Goal: Task Accomplishment & Management: Complete application form

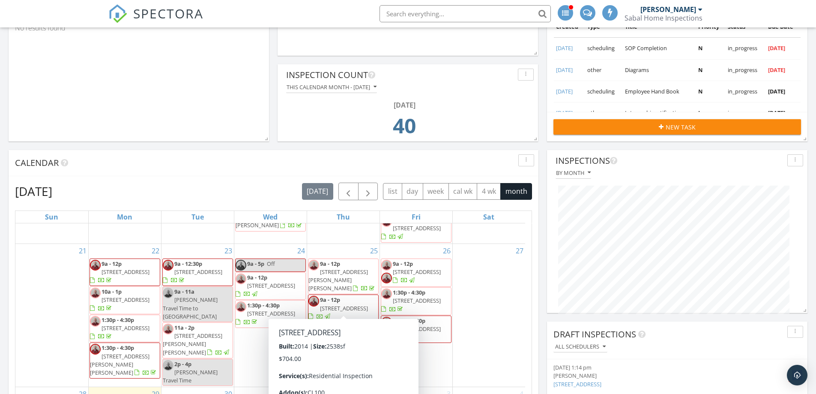
scroll to position [129, 0]
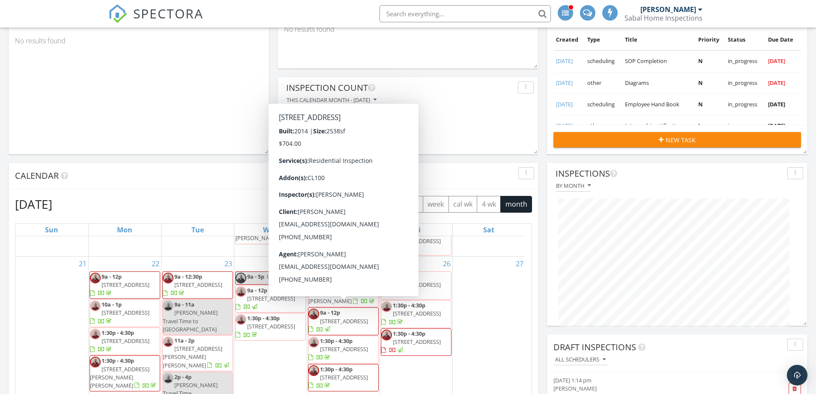
click at [466, 159] on td "40" at bounding box center [404, 141] width 231 height 36
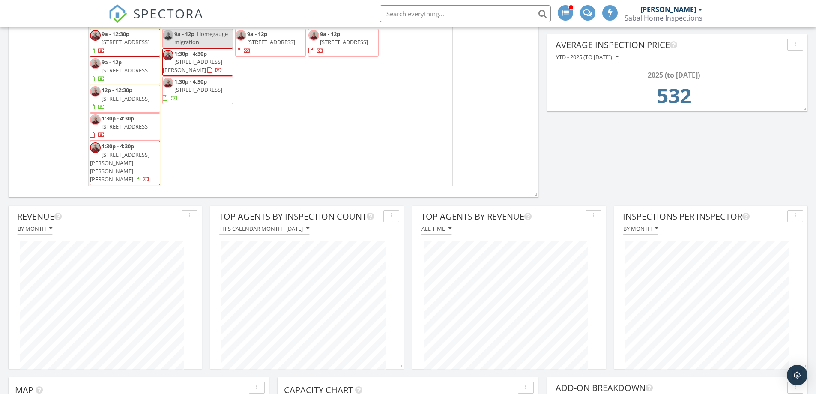
scroll to position [287, 0]
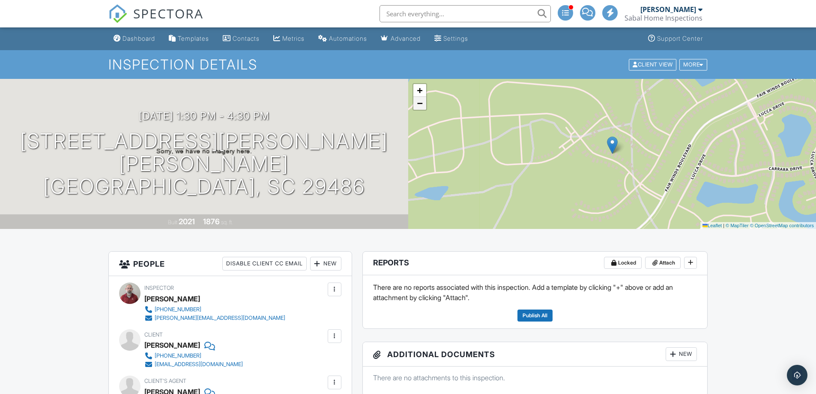
click at [421, 108] on span "−" at bounding box center [420, 103] width 6 height 11
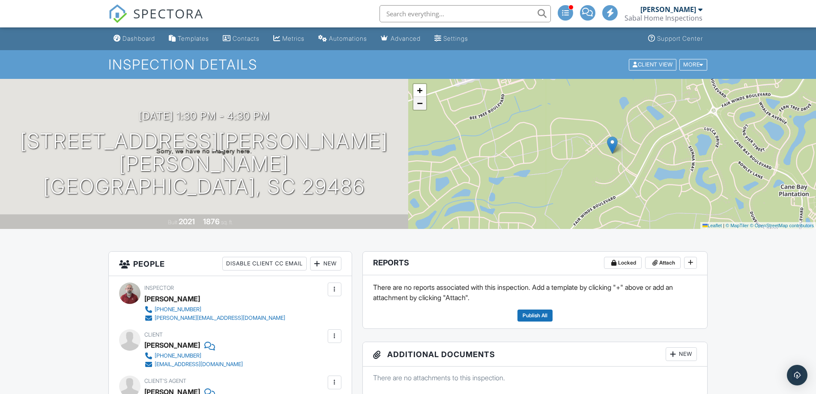
click at [421, 108] on span "−" at bounding box center [420, 103] width 6 height 11
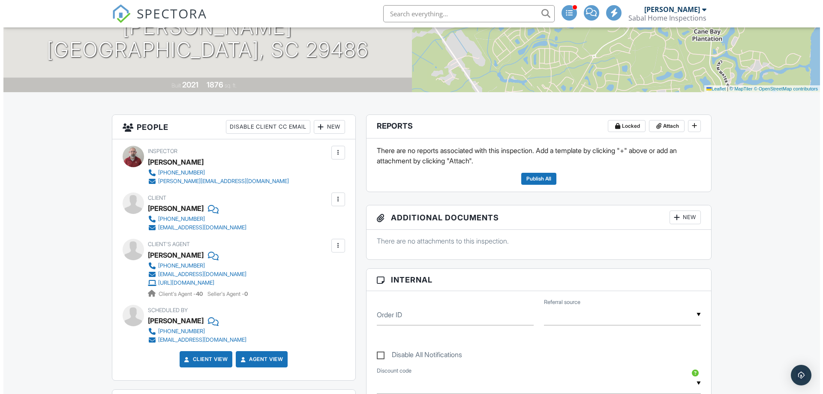
scroll to position [129, 0]
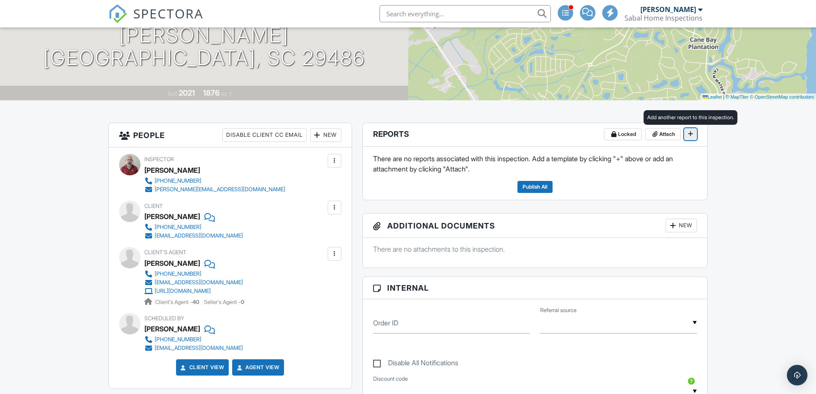
click at [694, 135] on span at bounding box center [690, 133] width 9 height 9
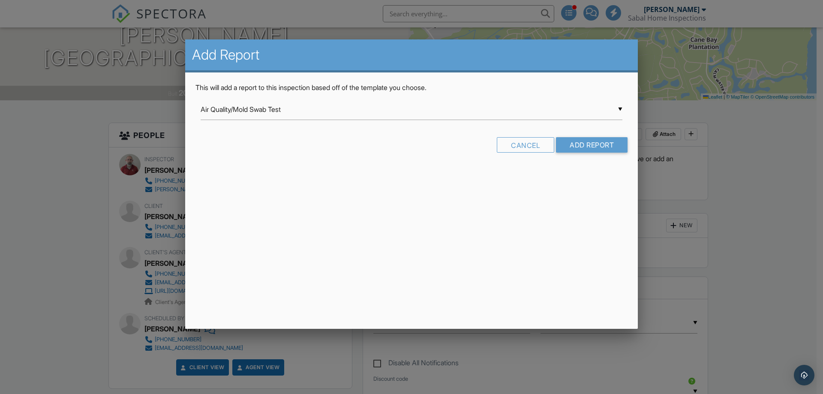
click at [294, 114] on div "▼ Air Quality/Mold Swab Test Air Quality/Mold Swab Test InterNACHI Commercial T…" at bounding box center [412, 109] width 422 height 21
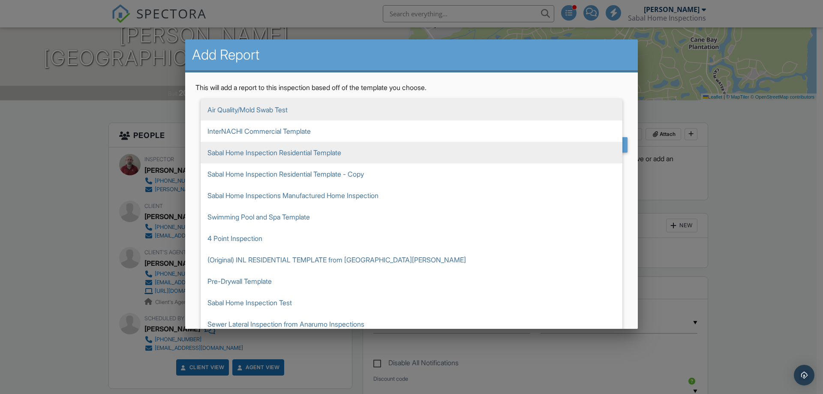
click at [275, 158] on span "Sabal Home Inspection Residential Template" at bounding box center [412, 152] width 422 height 21
type input "Sabal Home Inspection Residential Template"
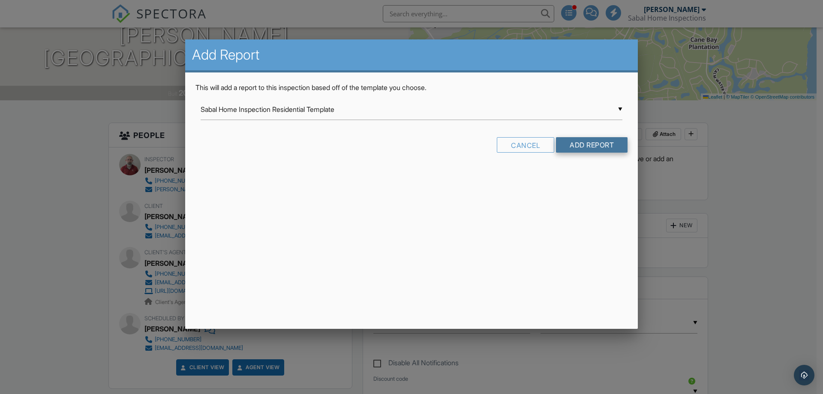
click at [588, 143] on input "Add Report" at bounding box center [592, 144] width 72 height 15
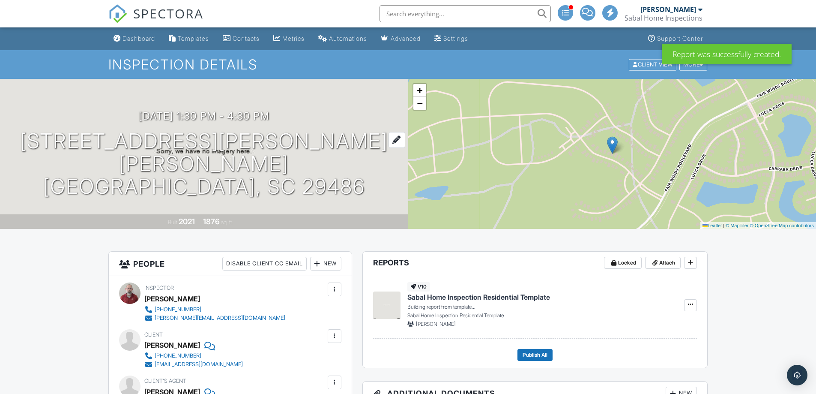
click at [271, 155] on h1 "430 Pender Woods Dr Summerville, SC 29486" at bounding box center [204, 164] width 381 height 68
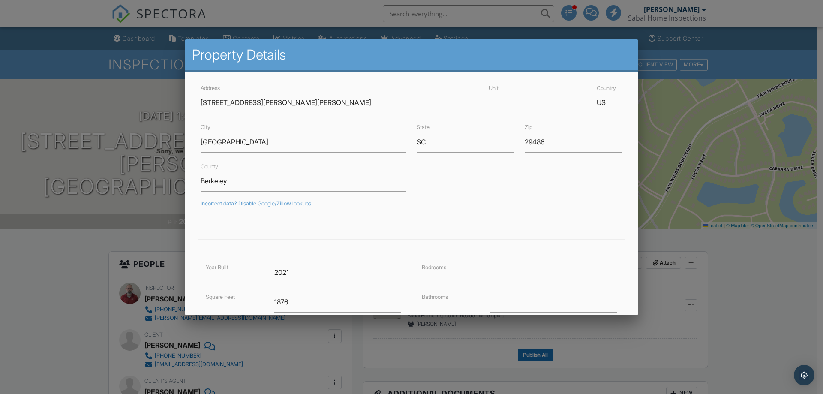
click at [544, 63] on h2 "Property Details" at bounding box center [411, 54] width 439 height 17
click at [134, 251] on div at bounding box center [411, 203] width 823 height 492
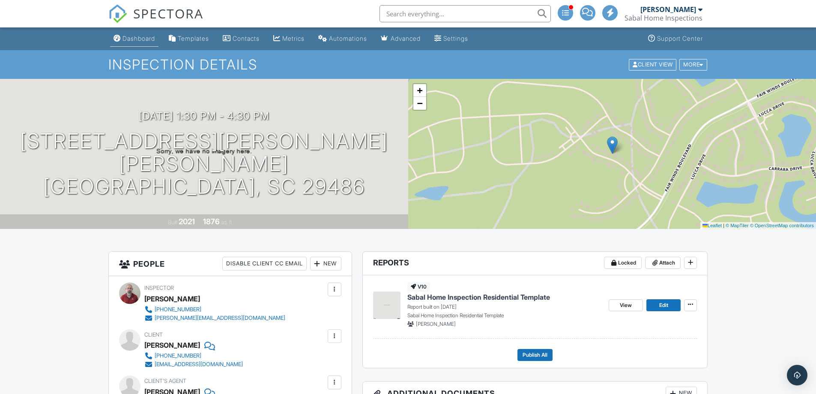
click at [130, 40] on div "Dashboard" at bounding box center [139, 38] width 33 height 7
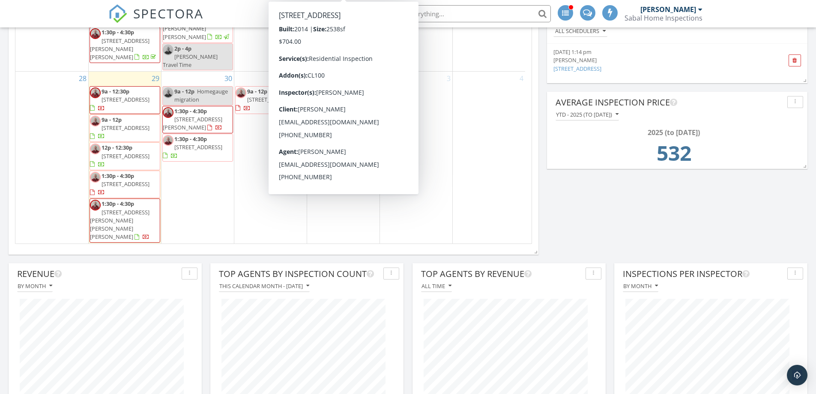
scroll to position [428, 0]
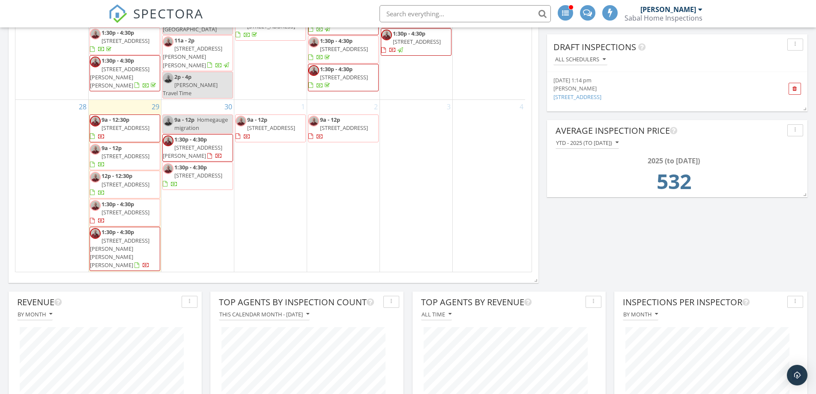
click at [118, 236] on span "1:30p - 4:30p" at bounding box center [118, 232] width 33 height 8
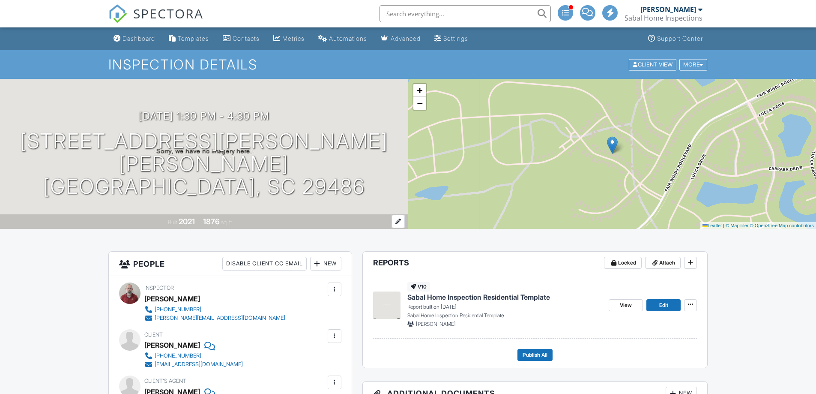
click at [258, 221] on div "Built 2021 1876 sq. ft." at bounding box center [204, 221] width 408 height 15
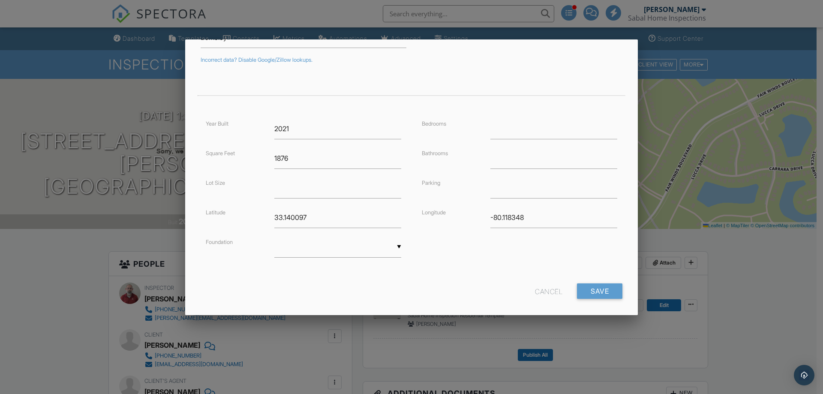
scroll to position [153, 0]
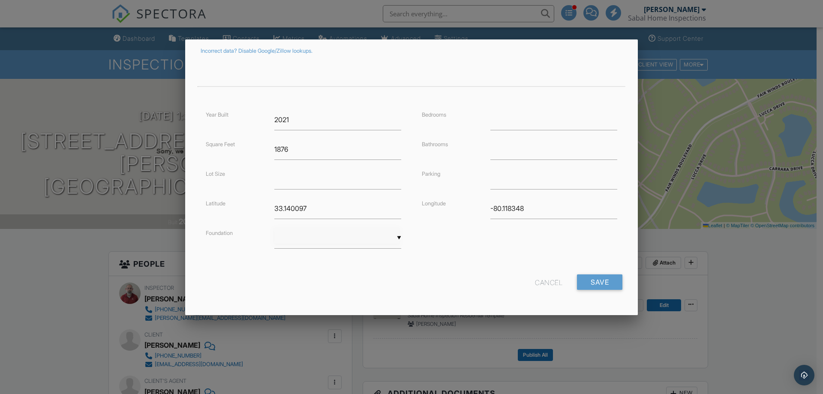
click at [340, 239] on div "▼ Basement Slab Crawlspace Basement Slab Crawlspace" at bounding box center [337, 237] width 127 height 21
click at [300, 275] on span "Slab" at bounding box center [336, 280] width 125 height 21
type input "Slab"
click at [594, 282] on input "Save" at bounding box center [599, 281] width 45 height 15
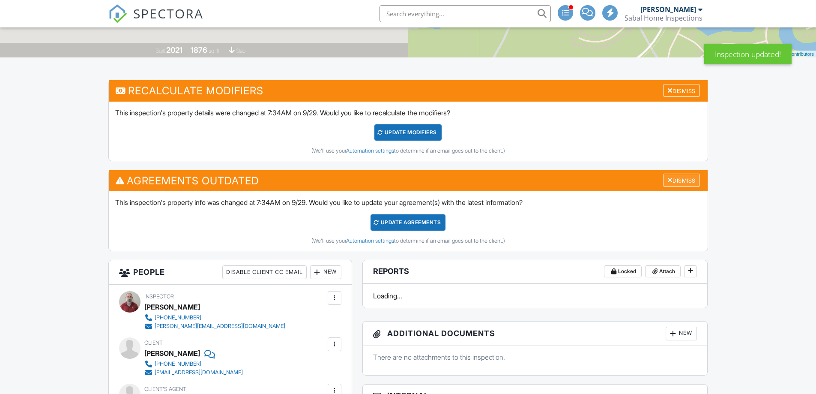
scroll to position [171, 0]
click at [682, 178] on div "Dismiss" at bounding box center [682, 180] width 36 height 13
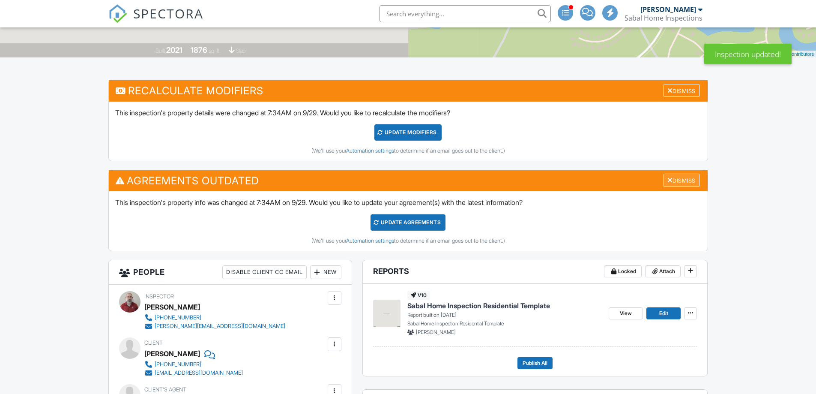
scroll to position [0, 0]
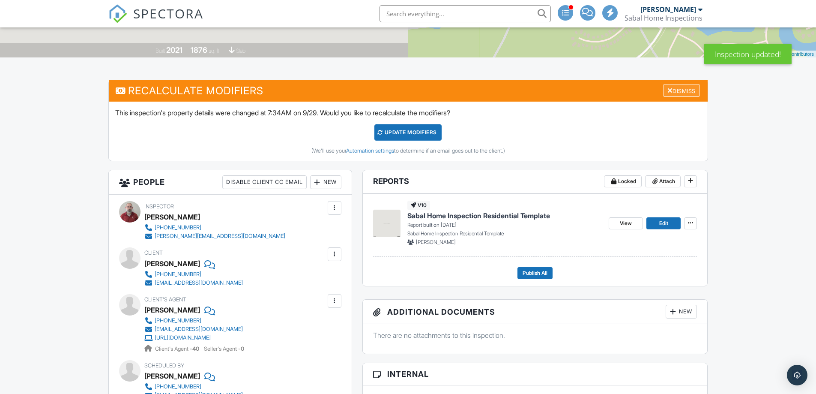
click at [664, 90] on div "Dismiss" at bounding box center [682, 90] width 36 height 13
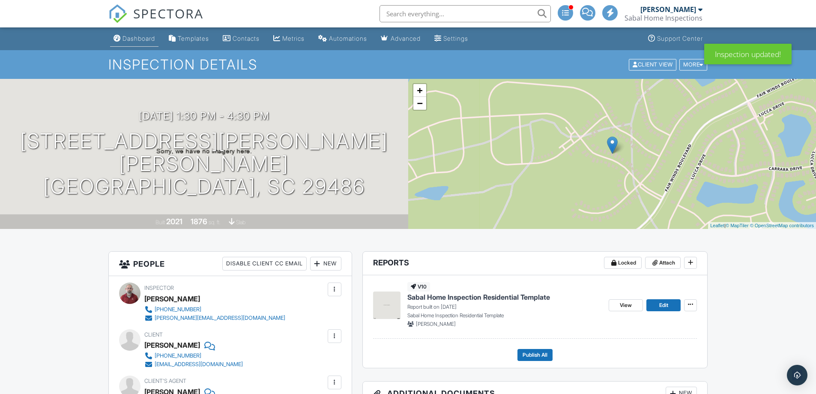
click at [147, 42] on div "Dashboard" at bounding box center [139, 38] width 33 height 7
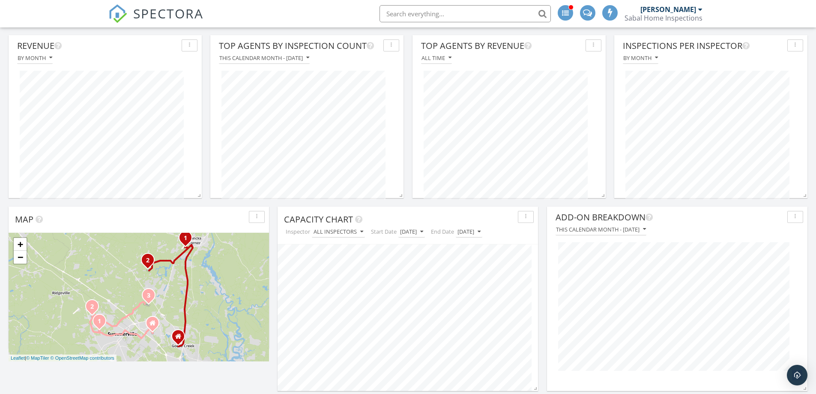
scroll to position [728, 0]
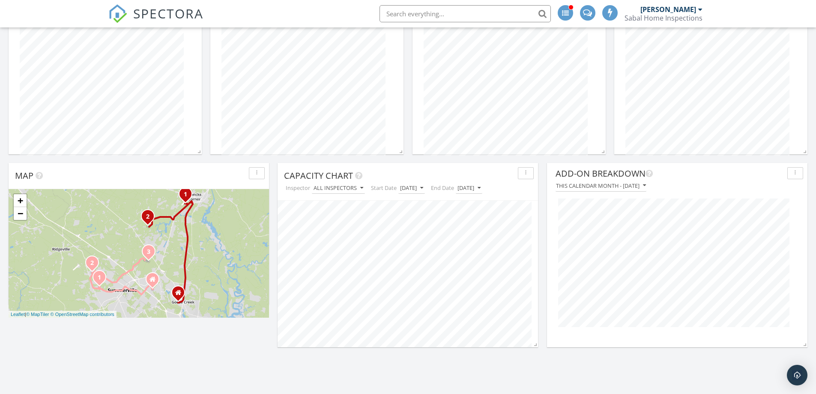
click at [146, 265] on div "1 2 3 1 2 + − Royle Road, Central Avenue, West Butternut Road, Orangeburg Road,…" at bounding box center [139, 253] width 260 height 129
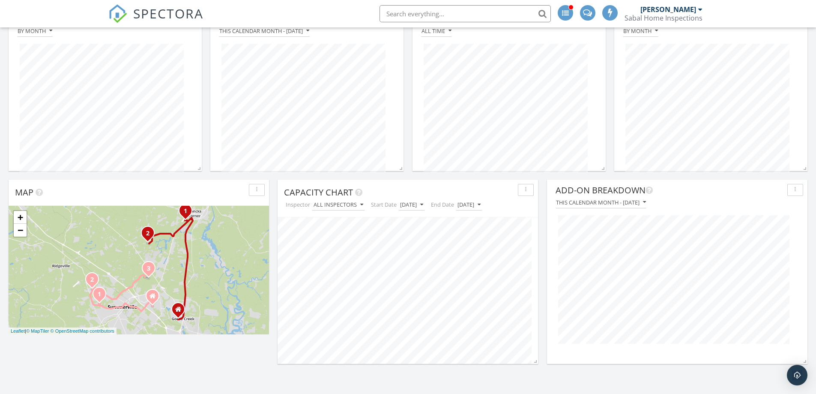
scroll to position [771, 0]
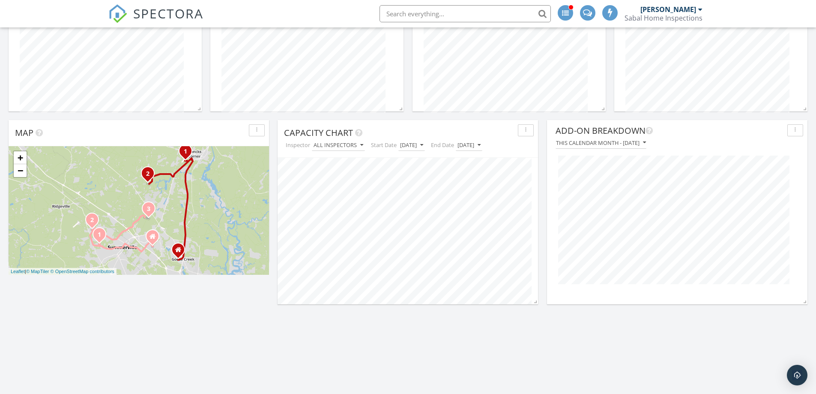
click at [162, 224] on div "1 2 3 1 2 + − Royle Road, Central Avenue, West Butternut Road, Orangeburg Road,…" at bounding box center [139, 210] width 260 height 129
click at [18, 156] on link "+" at bounding box center [20, 157] width 13 height 13
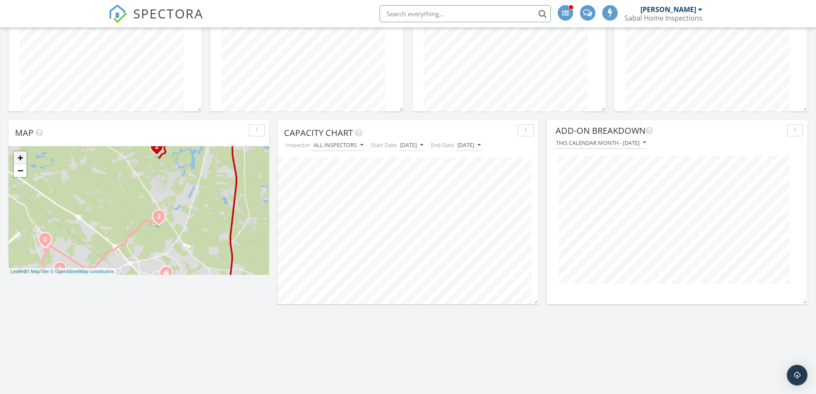
click at [18, 156] on link "+" at bounding box center [20, 157] width 13 height 13
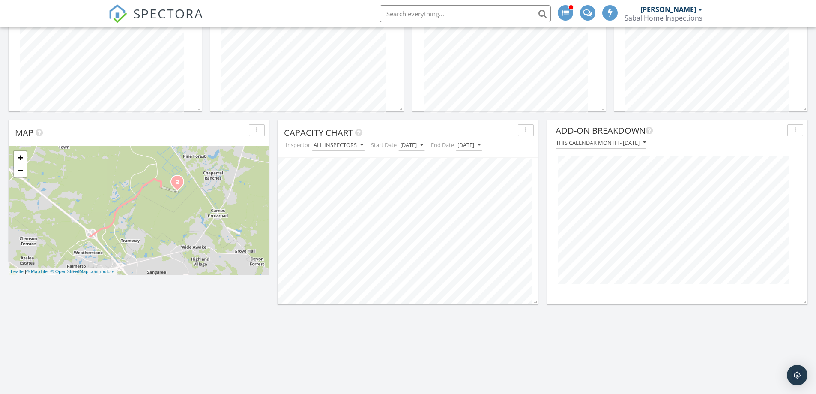
drag, startPoint x: 158, startPoint y: 200, endPoint x: 156, endPoint y: 149, distance: 51.4
click at [156, 149] on div "1 2 3 1 2 + − Royle Road, Central Avenue, West Butternut Road, Orangeburg Road,…" at bounding box center [139, 210] width 260 height 129
click at [21, 157] on link "+" at bounding box center [20, 157] width 13 height 13
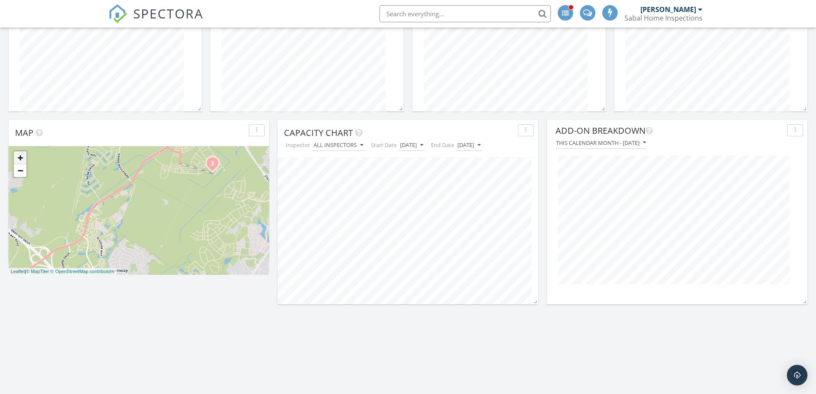
click at [21, 157] on link "+" at bounding box center [20, 157] width 13 height 13
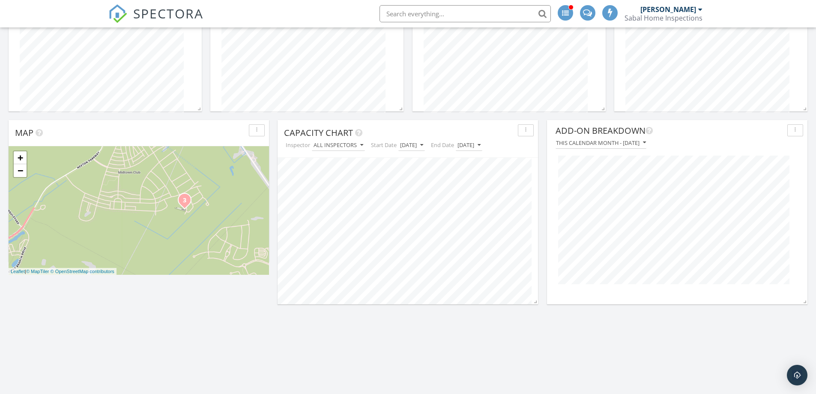
drag, startPoint x: 257, startPoint y: 192, endPoint x: 153, endPoint y: 267, distance: 128.2
click at [153, 267] on div "1 2 3 1 2 + − Royle Road, Central Avenue, West Butternut Road, Orangeburg Road,…" at bounding box center [139, 210] width 260 height 129
click at [19, 157] on link "+" at bounding box center [20, 157] width 13 height 13
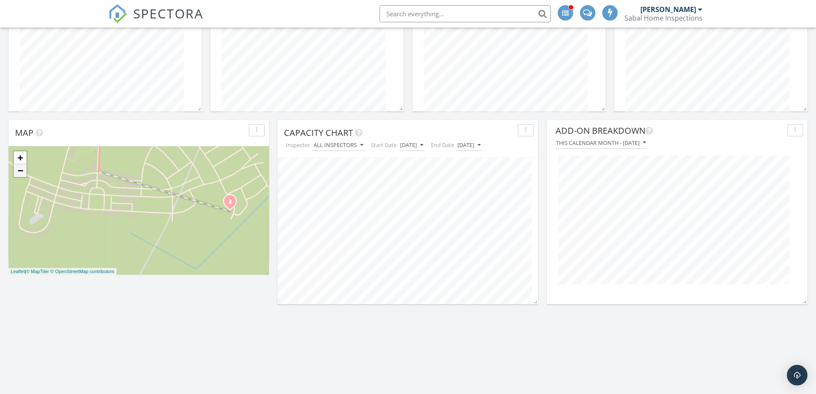
click at [25, 172] on link "−" at bounding box center [20, 170] width 13 height 13
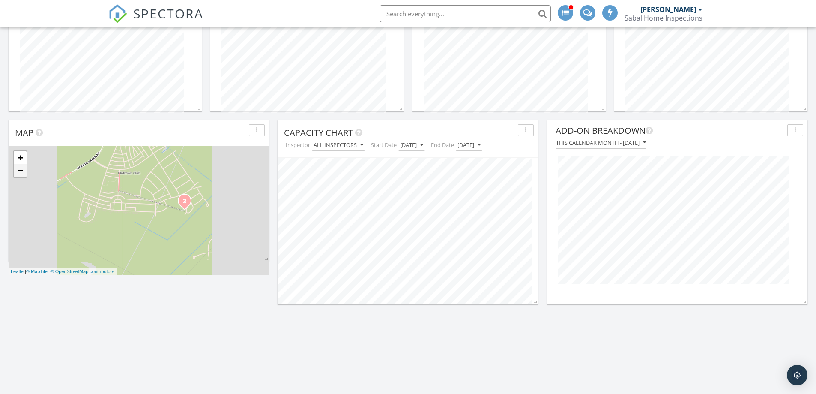
click at [25, 172] on link "−" at bounding box center [20, 170] width 13 height 13
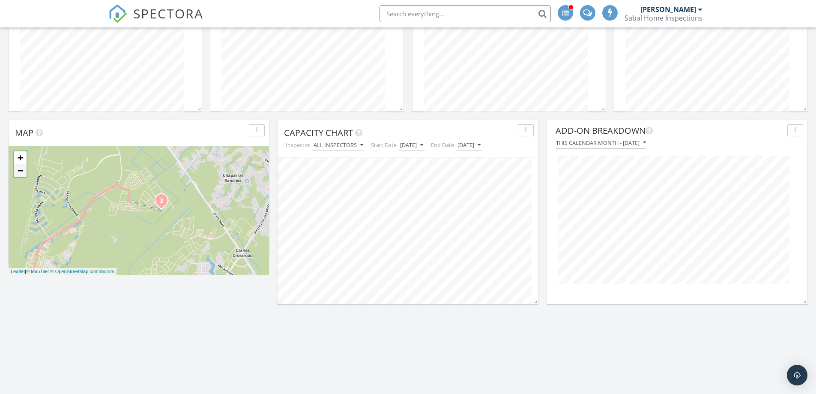
click at [25, 172] on link "−" at bounding box center [20, 170] width 13 height 13
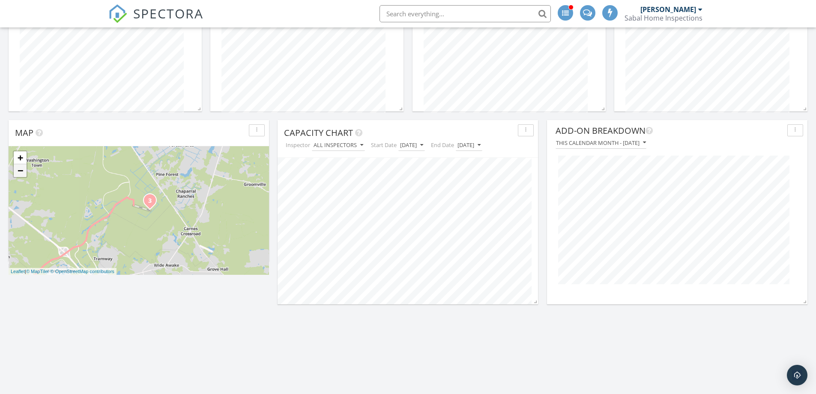
click at [24, 172] on link "−" at bounding box center [20, 170] width 13 height 13
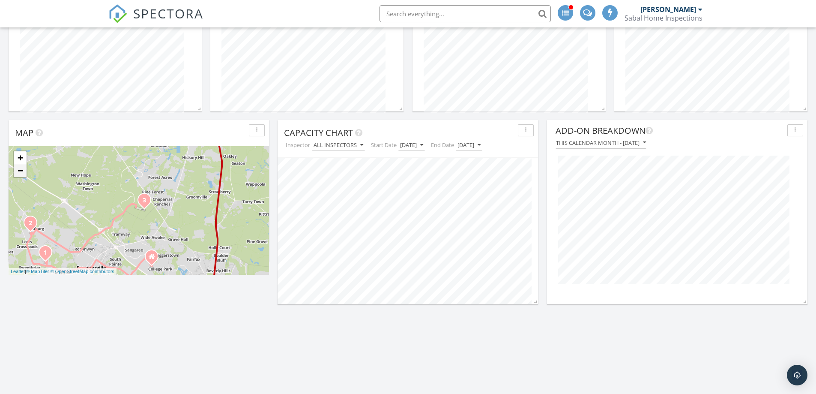
click at [24, 172] on link "−" at bounding box center [20, 170] width 13 height 13
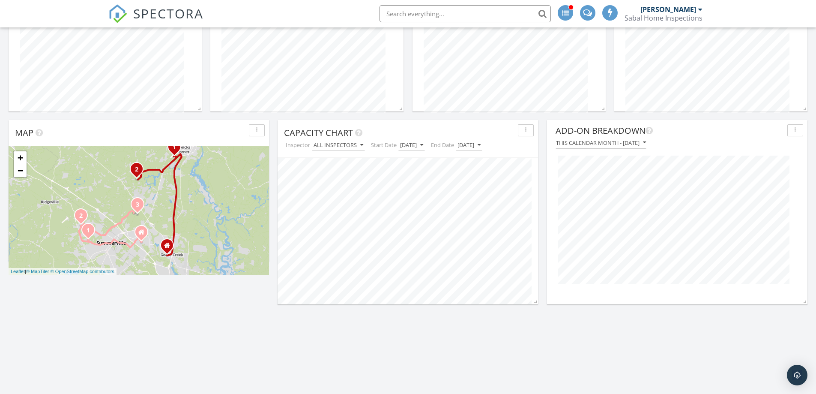
drag, startPoint x: 134, startPoint y: 192, endPoint x: 124, endPoint y: 202, distance: 14.5
click at [125, 201] on div "1 2 3 1 2 + − Royle Road, Central Avenue, West Butternut Road, Orangeburg Road,…" at bounding box center [139, 210] width 260 height 129
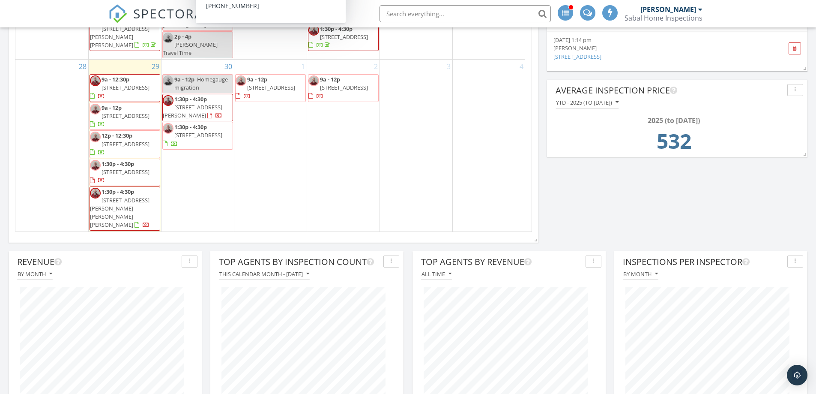
scroll to position [471, 0]
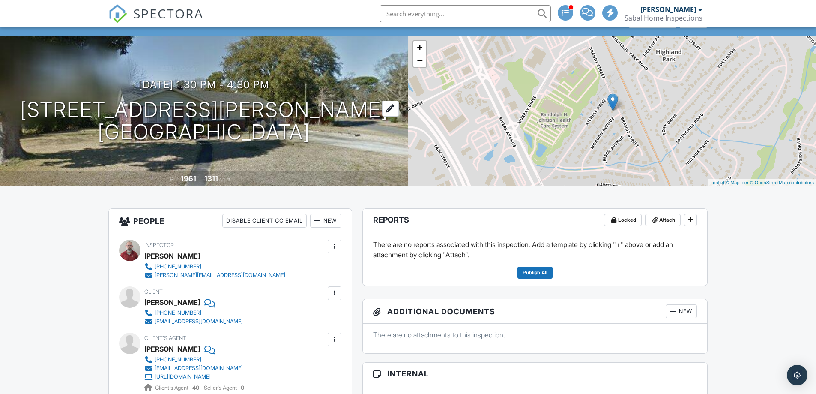
click at [220, 108] on h1 "[STREET_ADDRESS][PERSON_NAME] [GEOGRAPHIC_DATA], SC 29406" at bounding box center [204, 121] width 368 height 45
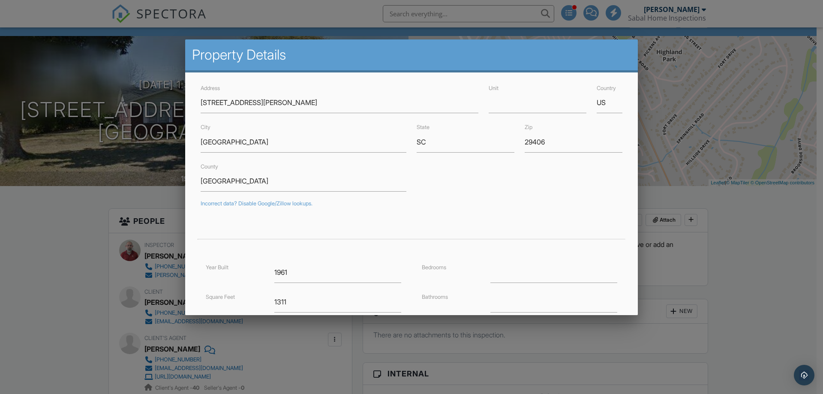
click at [786, 203] on div at bounding box center [411, 203] width 823 height 492
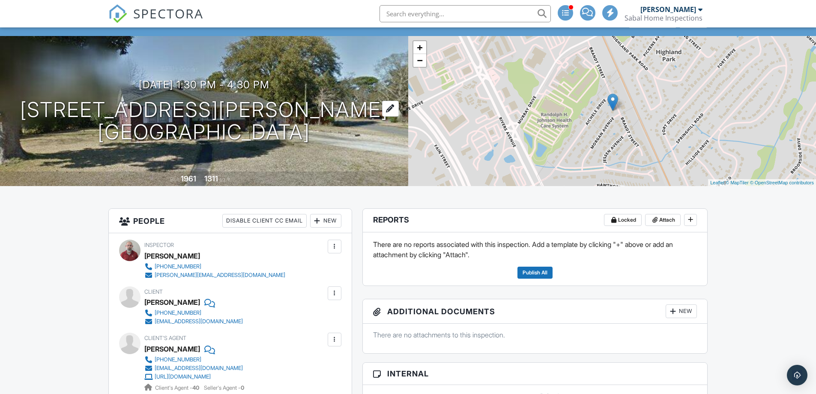
click at [245, 106] on h1 "[STREET_ADDRESS][PERSON_NAME] [GEOGRAPHIC_DATA], SC 29406" at bounding box center [204, 121] width 368 height 45
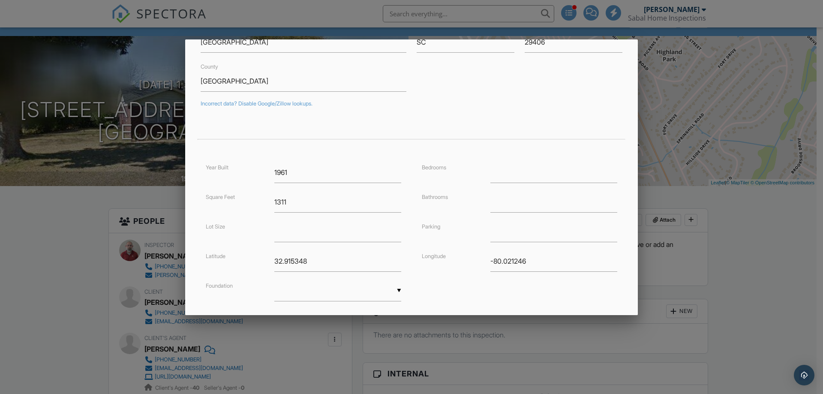
scroll to position [129, 0]
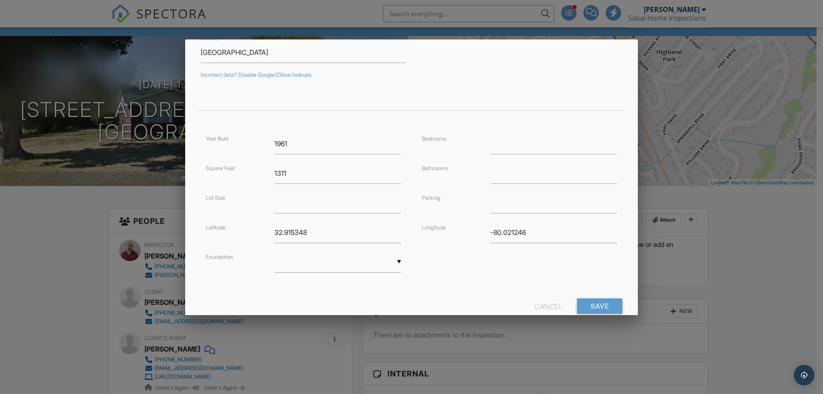
click at [485, 146] on div at bounding box center [553, 143] width 137 height 21
click at [500, 147] on input "number" at bounding box center [553, 143] width 127 height 21
type input "3"
click at [505, 177] on input "number" at bounding box center [553, 173] width 127 height 21
type input "2"
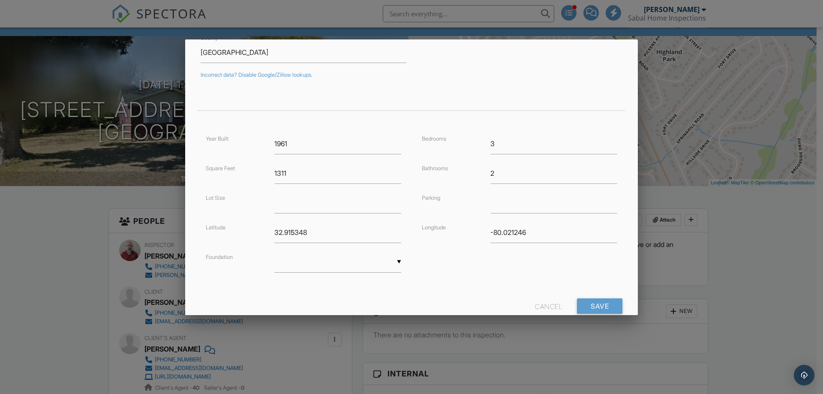
click at [347, 266] on div "▼ Basement Slab Crawlspace Basement Slab Crawlspace" at bounding box center [337, 261] width 127 height 21
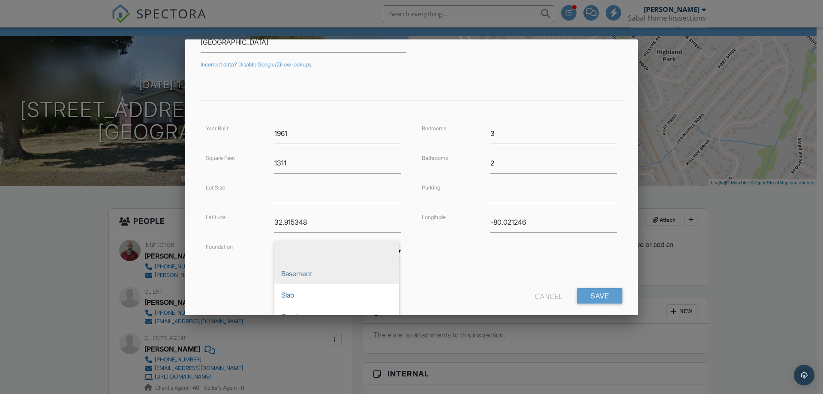
scroll to position [153, 0]
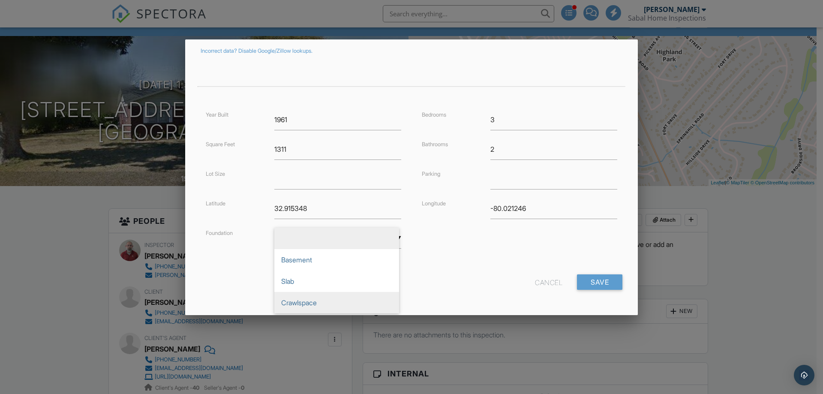
click at [311, 304] on span "Crawlspace" at bounding box center [336, 302] width 125 height 21
type input "Crawlspace"
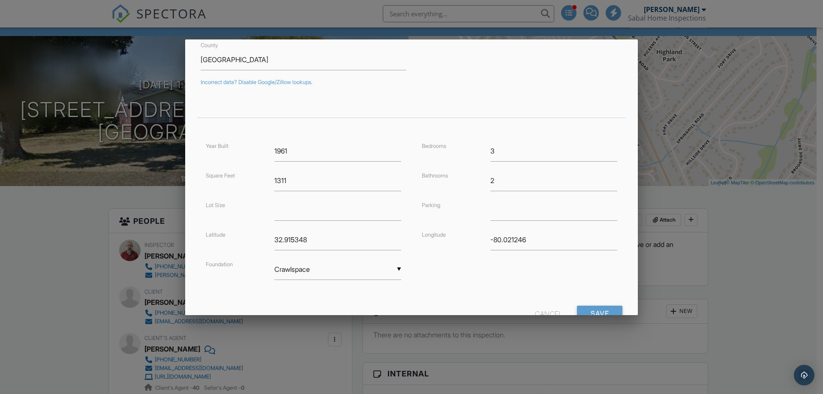
scroll to position [129, 0]
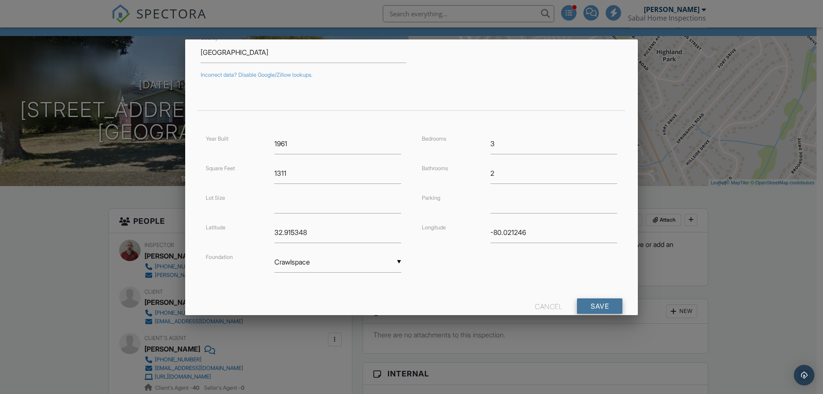
click at [595, 308] on input "Save" at bounding box center [599, 305] width 45 height 15
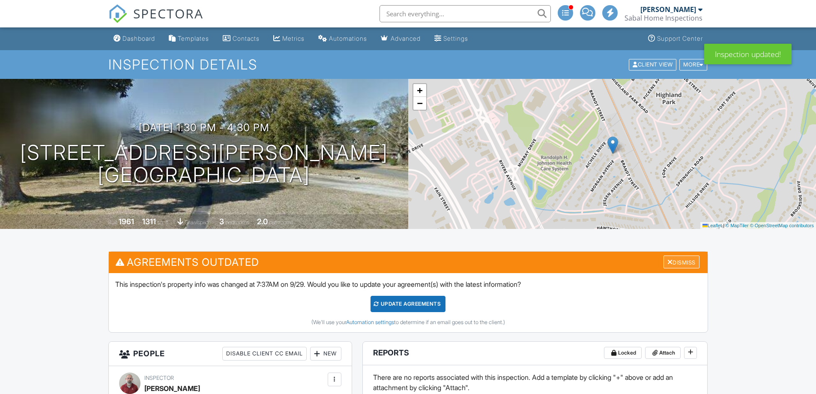
click at [671, 263] on div "Dismiss" at bounding box center [682, 261] width 36 height 13
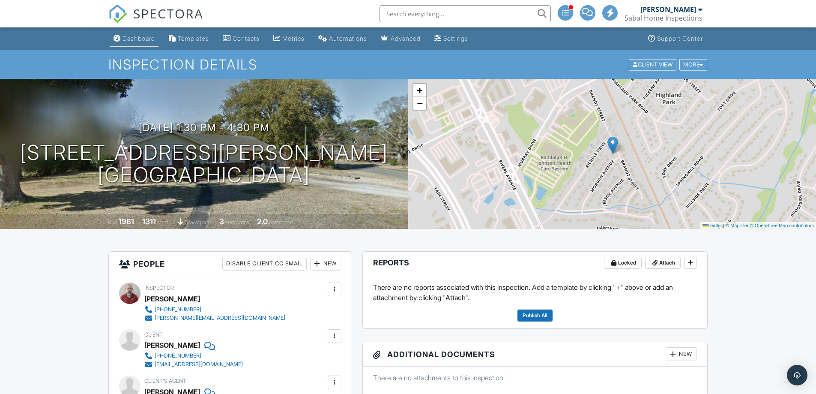
click at [136, 37] on div "Dashboard" at bounding box center [139, 38] width 33 height 7
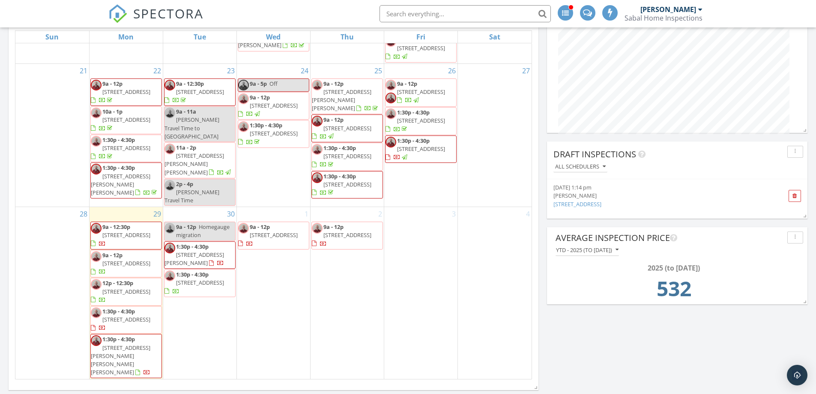
scroll to position [279, 0]
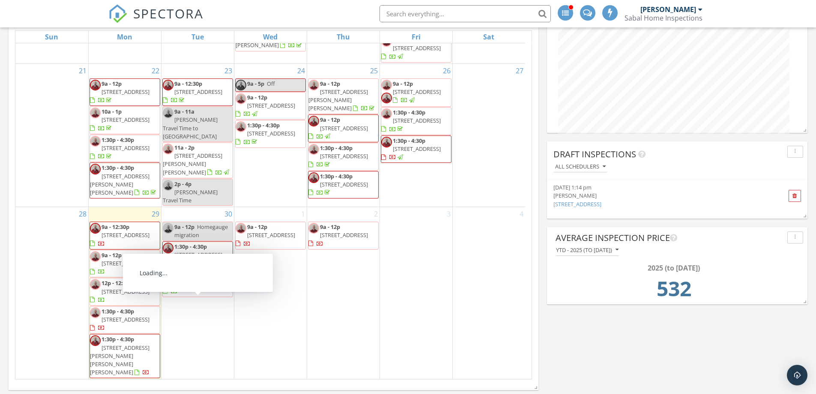
click at [120, 239] on span "162 Wal Flo Ln, Moncks Corner 29461" at bounding box center [126, 235] width 48 height 8
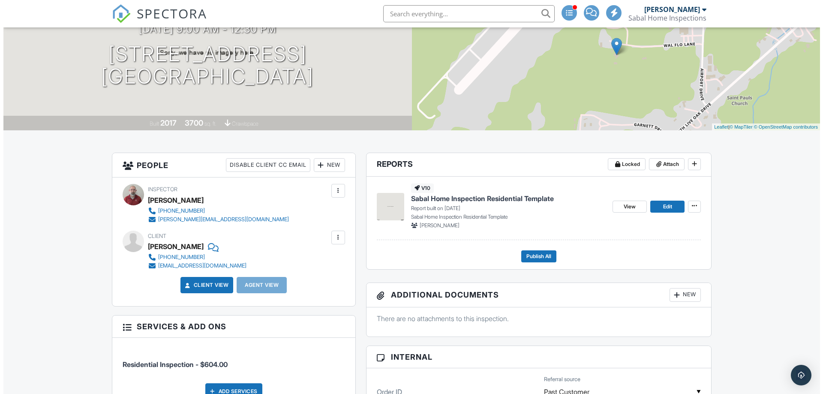
scroll to position [43, 0]
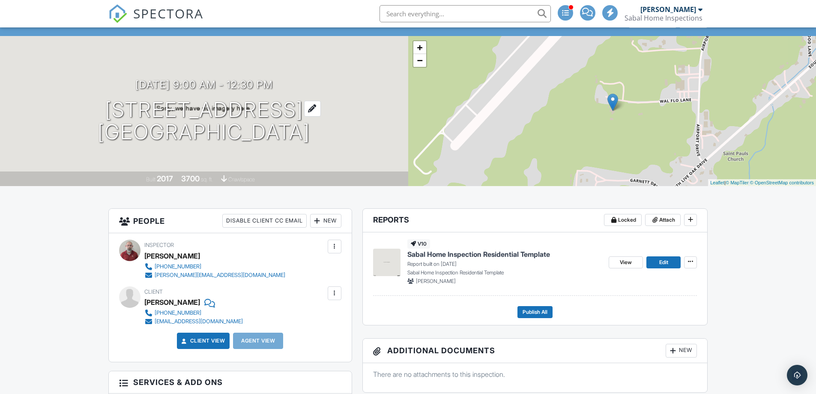
click at [173, 104] on h1 "[STREET_ADDRESS] [GEOGRAPHIC_DATA], SC 29461" at bounding box center [204, 121] width 212 height 45
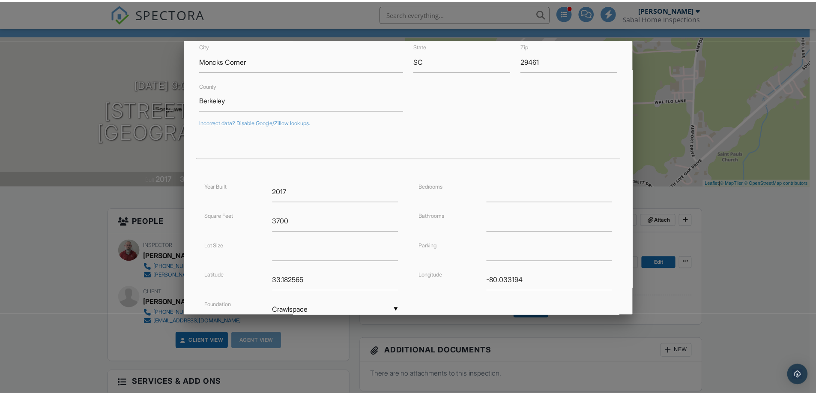
scroll to position [67, 0]
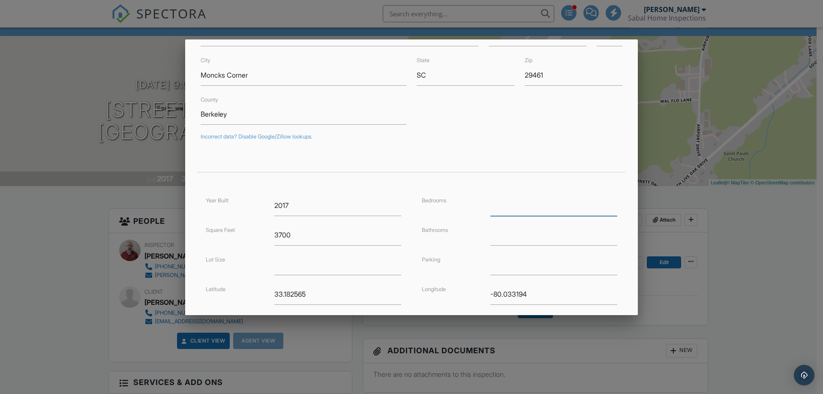
click at [520, 208] on input "number" at bounding box center [553, 205] width 127 height 21
type input "4"
click at [498, 241] on input "number" at bounding box center [553, 234] width 127 height 21
type input "3"
click at [750, 216] on div at bounding box center [411, 203] width 823 height 492
